Goal: Register for event/course

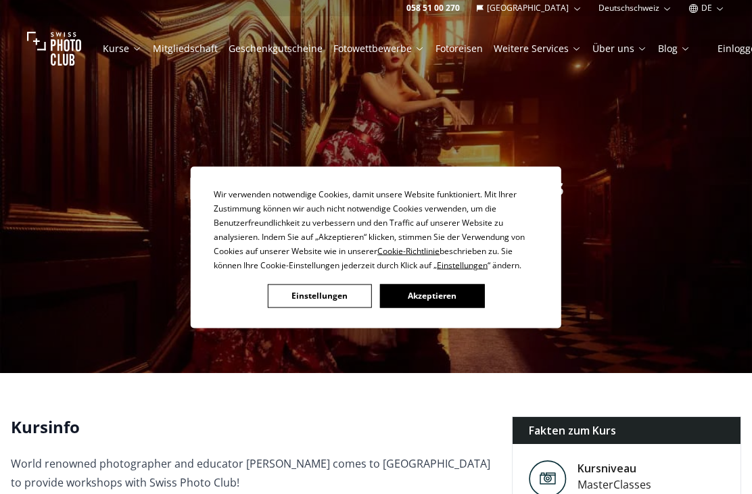
click at [421, 294] on button "Akzeptieren" at bounding box center [432, 296] width 104 height 24
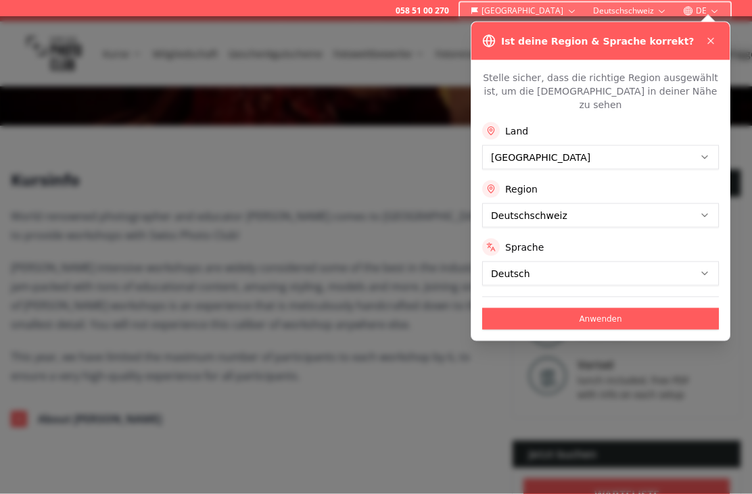
scroll to position [247, 0]
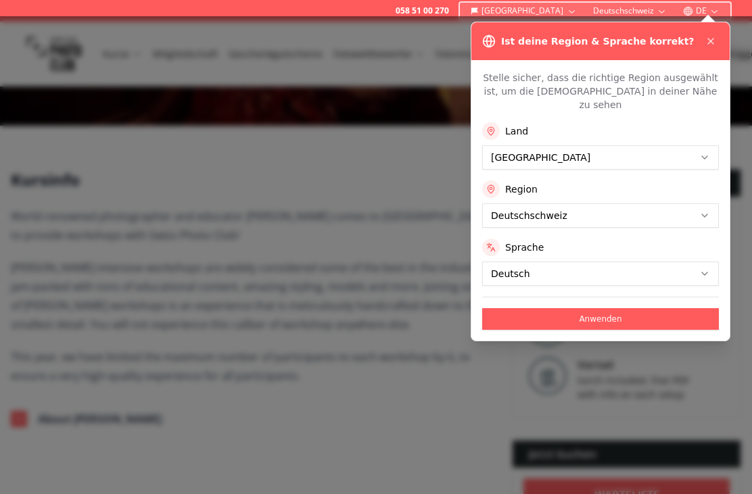
click at [704, 45] on button at bounding box center [711, 41] width 16 height 16
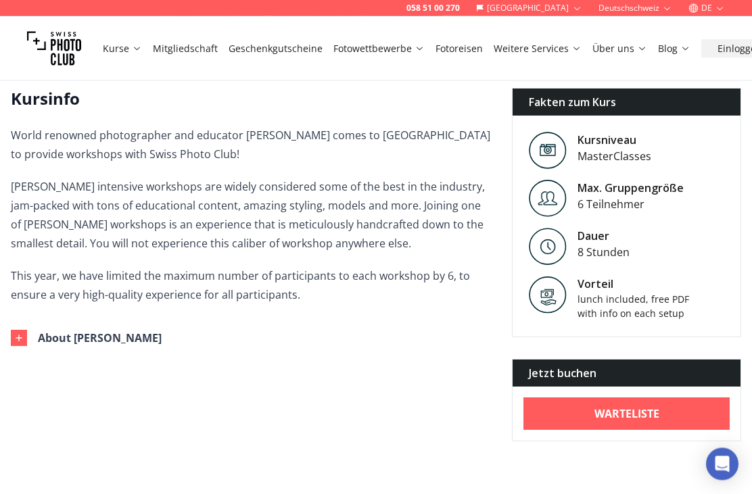
scroll to position [329, 0]
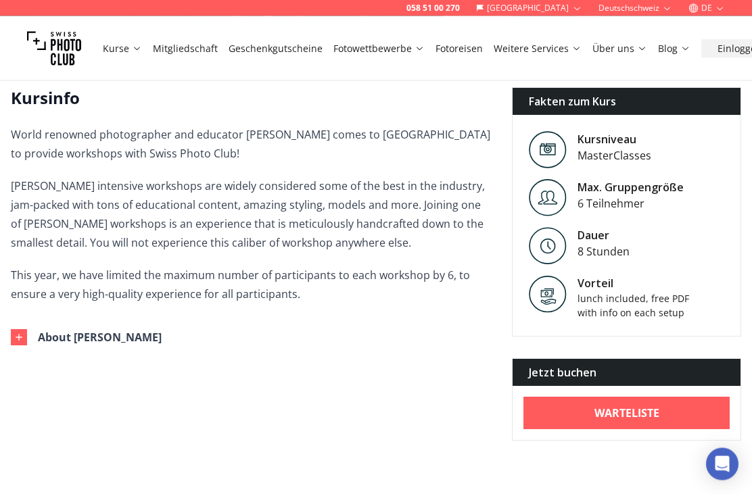
click at [592, 374] on div "Jetzt buchen" at bounding box center [627, 373] width 228 height 27
click at [550, 375] on div "Jetzt buchen" at bounding box center [627, 373] width 228 height 27
click at [600, 416] on b "Warteliste" at bounding box center [626, 414] width 65 height 16
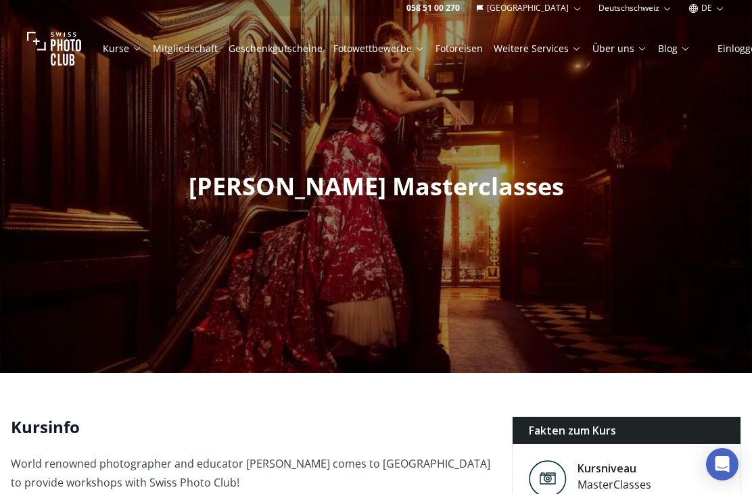
click at [118, 48] on link "Kurse" at bounding box center [122, 49] width 39 height 14
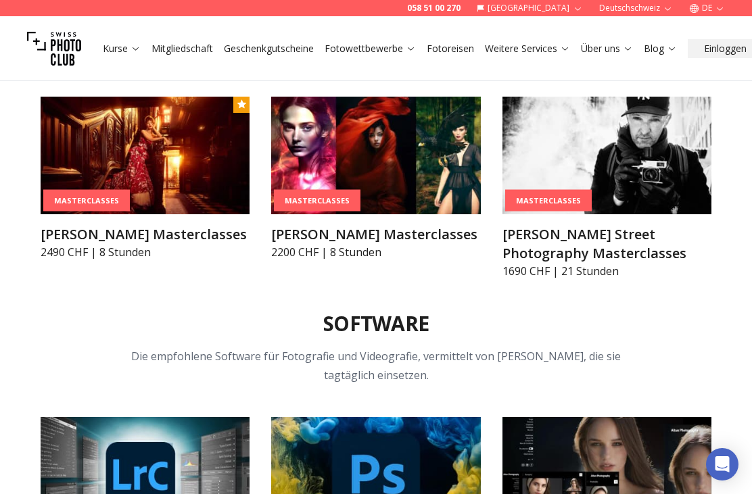
scroll to position [3688, 0]
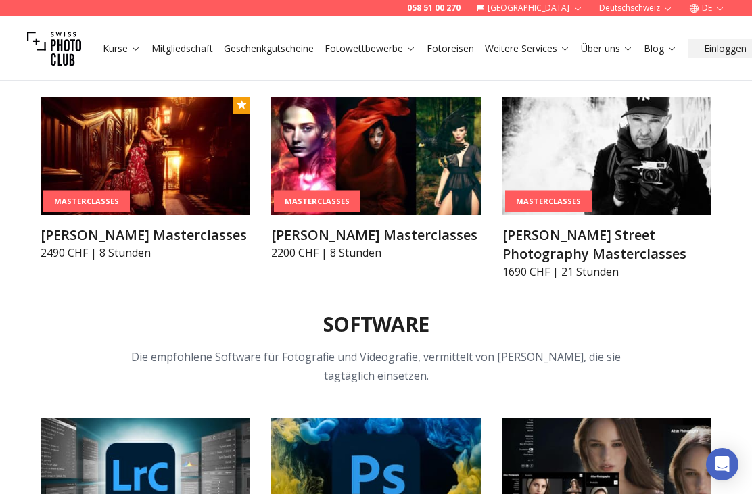
click at [373, 166] on img at bounding box center [375, 156] width 209 height 118
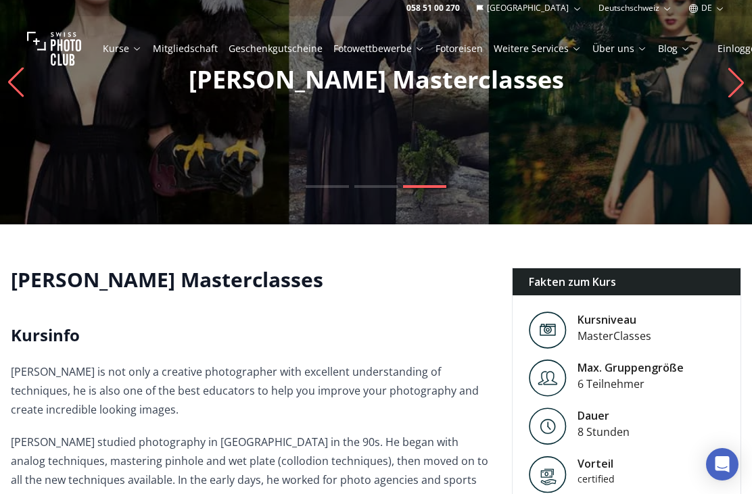
scroll to position [58, 0]
